Goal: Information Seeking & Learning: Check status

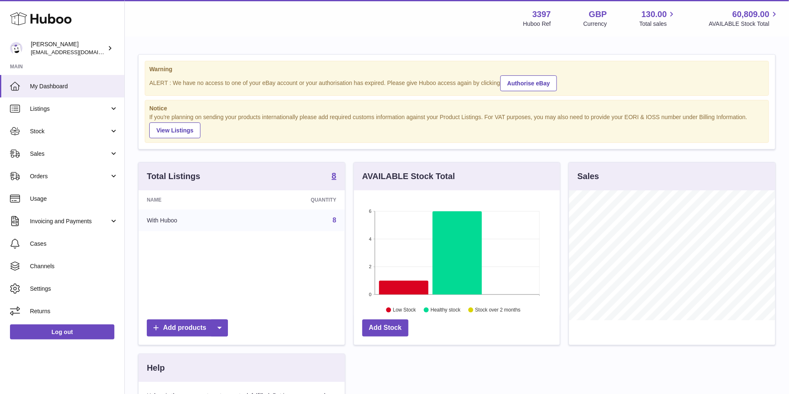
scroll to position [130, 206]
click at [48, 218] on span "Invoicing and Payments" at bounding box center [69, 221] width 79 height 8
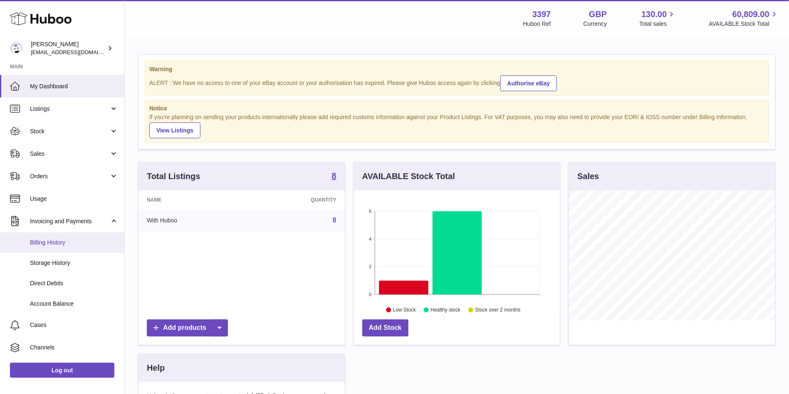
click at [48, 243] on span "Billing History" at bounding box center [74, 242] width 88 height 8
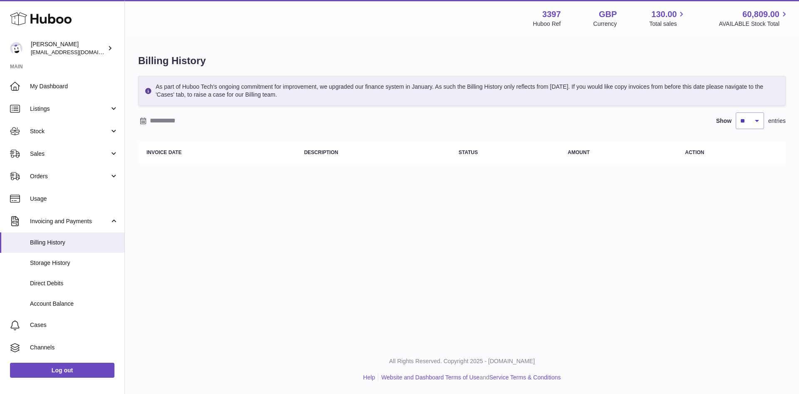
click at [161, 123] on input "text" at bounding box center [215, 120] width 130 height 13
click at [144, 138] on icon "button" at bounding box center [146, 137] width 10 height 10
click at [164, 168] on span "1" at bounding box center [168, 169] width 15 height 15
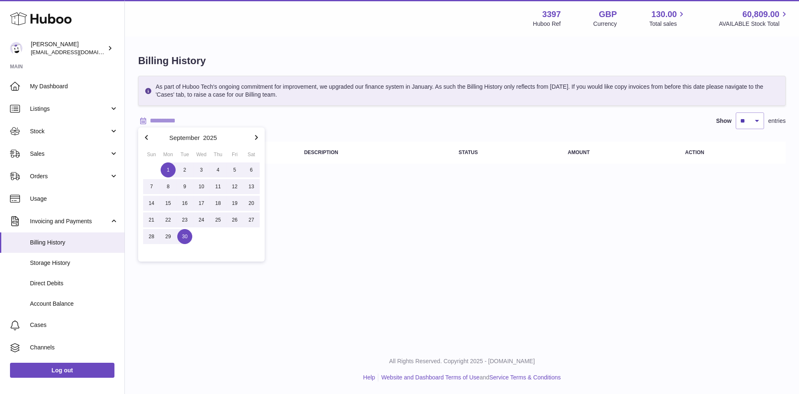
click at [182, 238] on span "30" at bounding box center [184, 236] width 15 height 15
type input "**********"
